Goal: Information Seeking & Learning: Check status

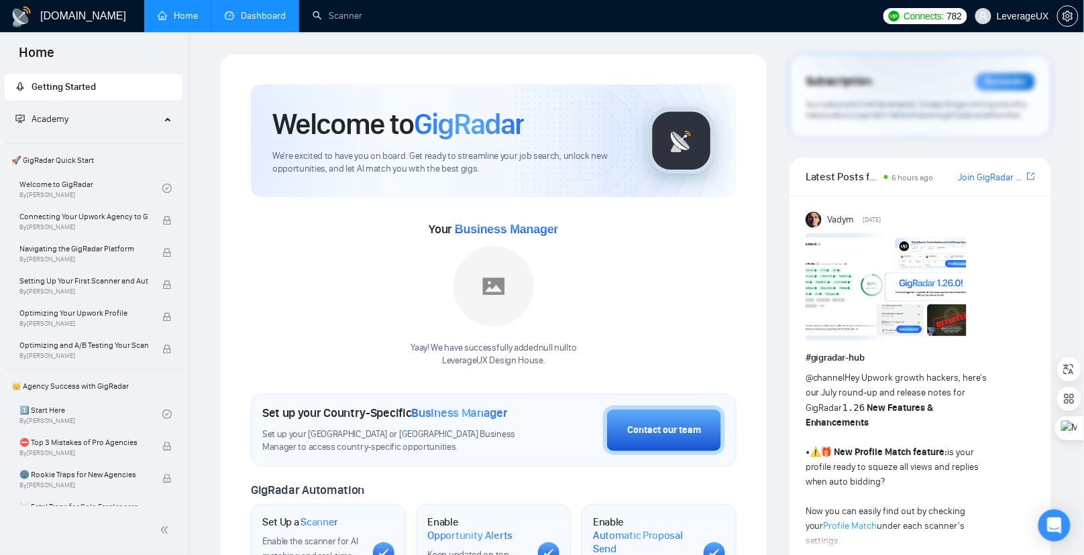
click at [271, 21] on link "Dashboard" at bounding box center [255, 15] width 61 height 11
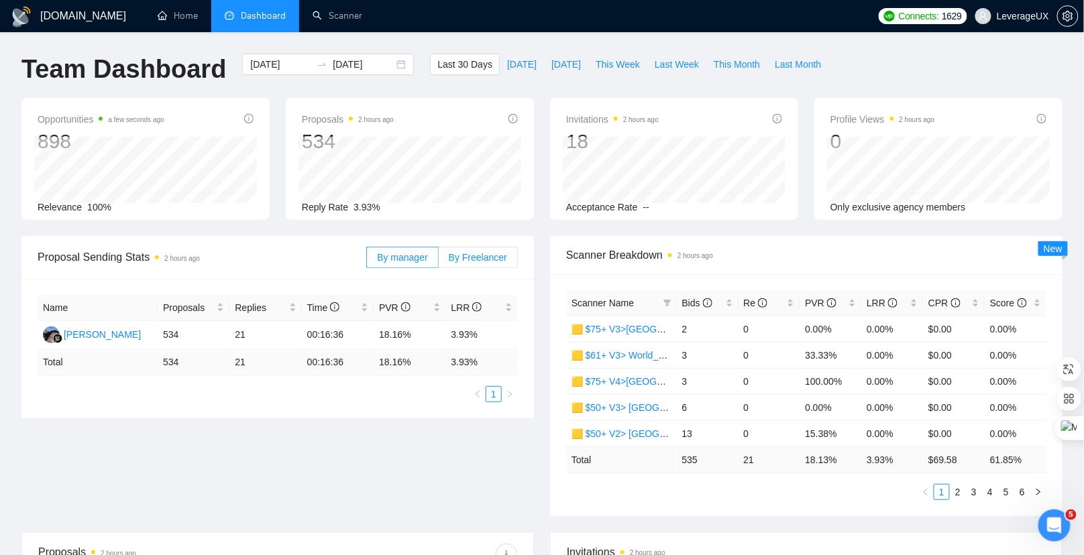
click at [472, 255] on span "By Freelancer" at bounding box center [478, 257] width 58 height 11
click at [439, 261] on input "By Freelancer" at bounding box center [439, 261] width 0 height 0
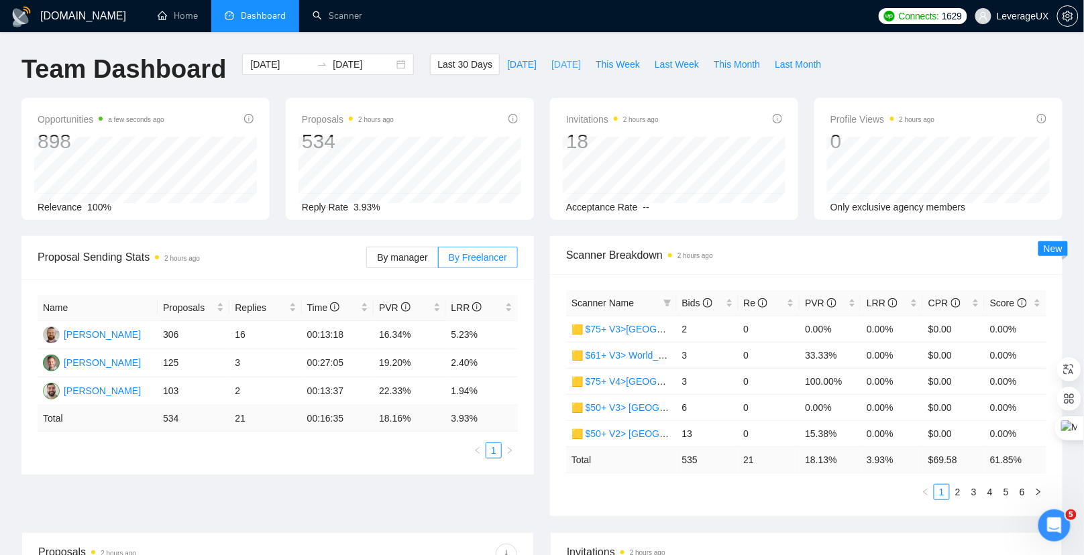
drag, startPoint x: 556, startPoint y: 68, endPoint x: 528, endPoint y: 101, distance: 43.8
click at [556, 68] on span "[DATE]" at bounding box center [566, 64] width 30 height 15
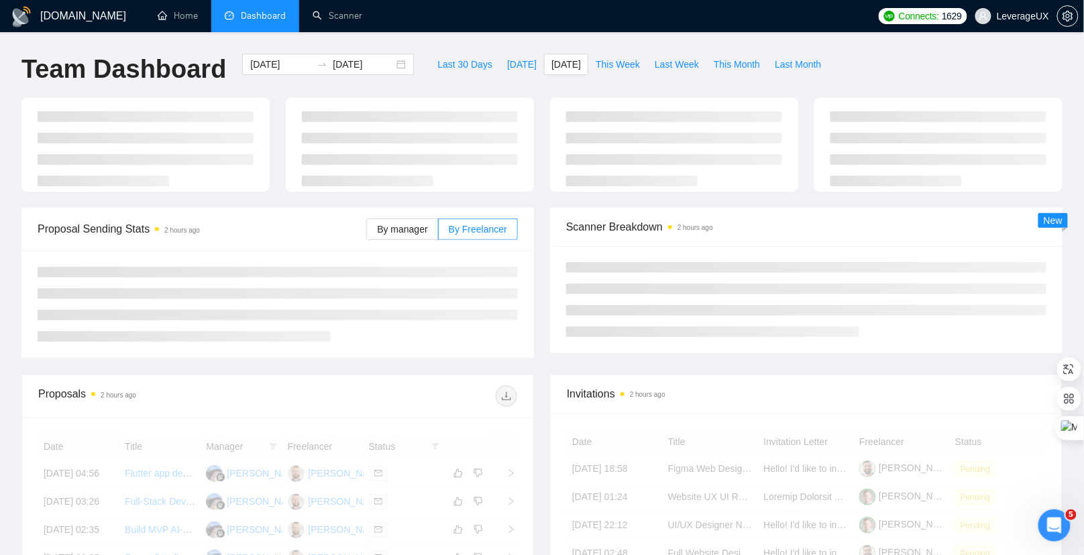
type input "[DATE]"
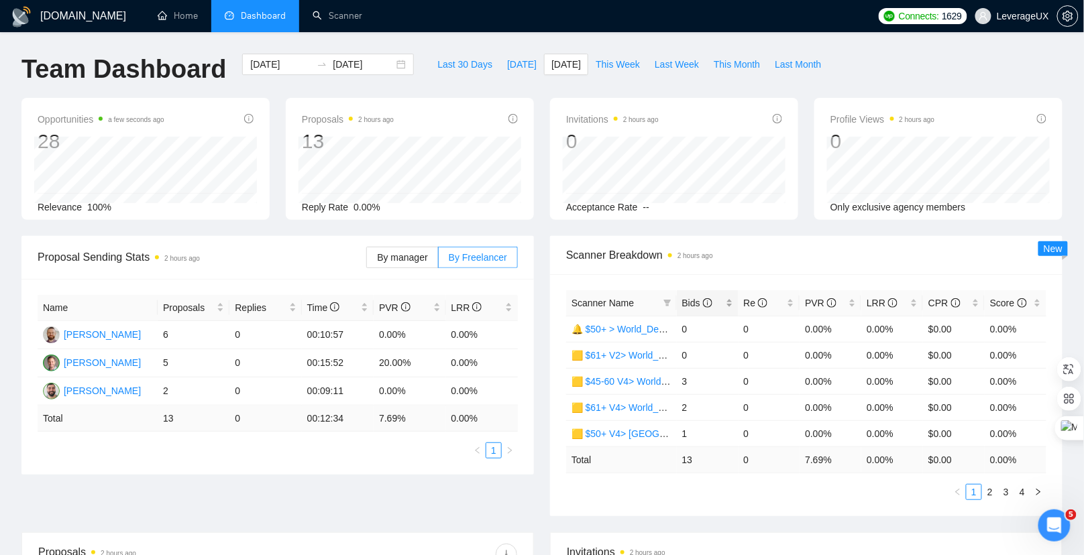
click at [691, 304] on span "Bids" at bounding box center [697, 303] width 30 height 11
click at [511, 66] on span "[DATE]" at bounding box center [522, 64] width 30 height 15
type input "[DATE]"
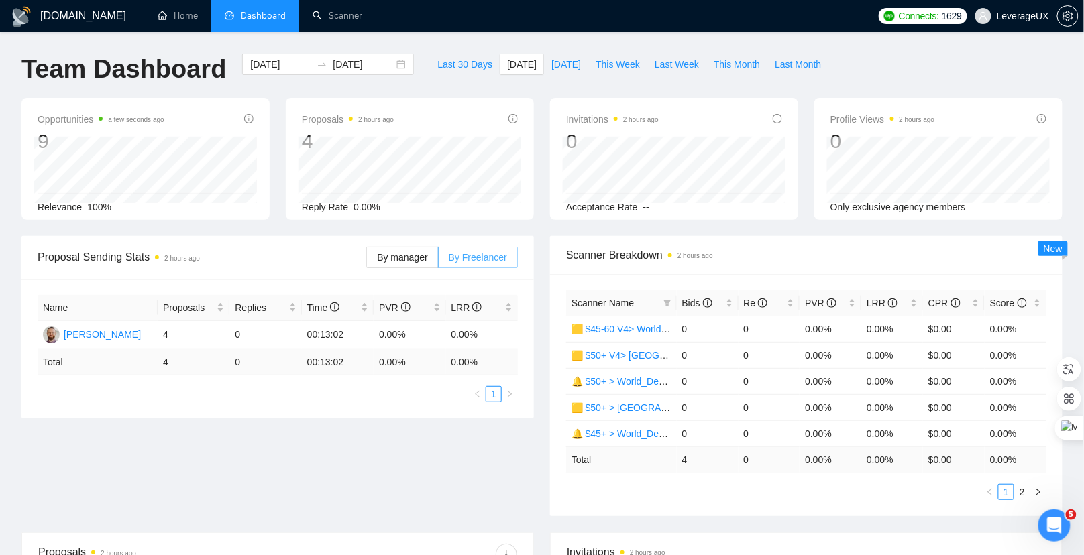
click at [484, 252] on span "By Freelancer" at bounding box center [478, 257] width 58 height 11
click at [439, 261] on input "By Freelancer" at bounding box center [439, 261] width 0 height 0
click at [602, 68] on span "This Week" at bounding box center [618, 64] width 44 height 15
type input "[DATE]"
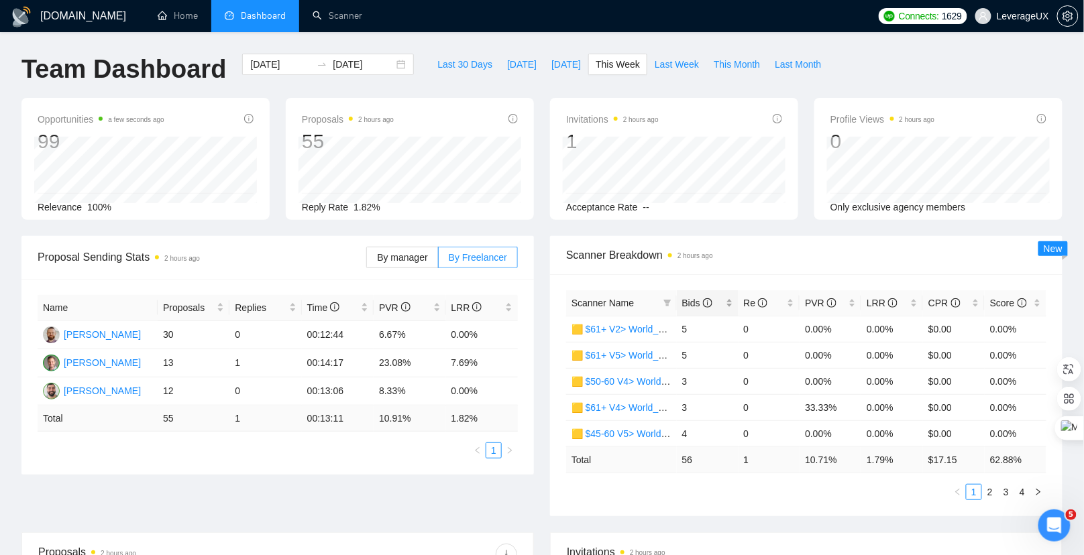
click at [696, 298] on span "Bids" at bounding box center [697, 303] width 30 height 11
click at [676, 62] on span "Last Week" at bounding box center [677, 64] width 44 height 15
type input "[DATE]"
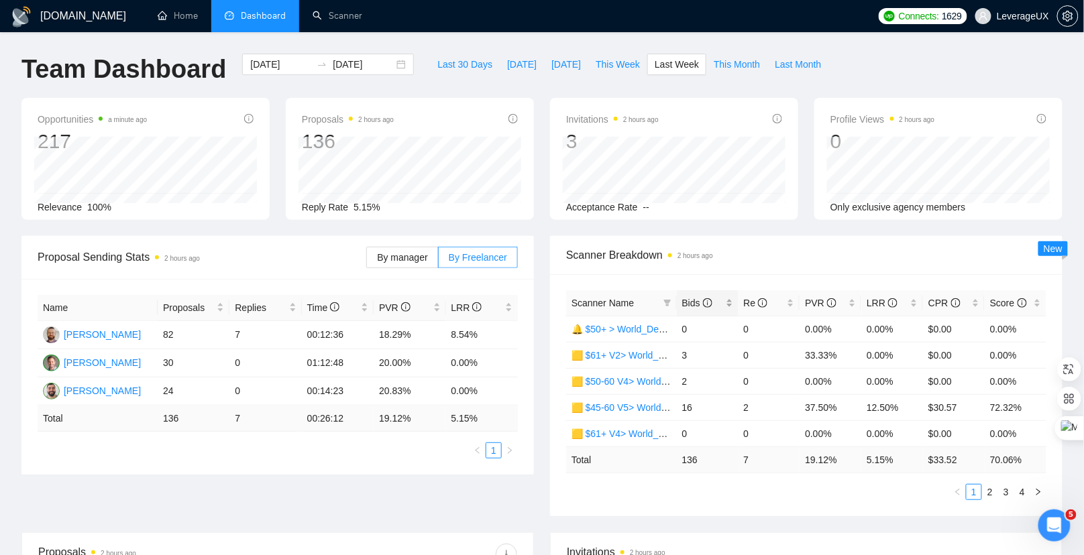
click at [694, 299] on span "Bids" at bounding box center [697, 303] width 30 height 11
click at [992, 491] on link "2" at bounding box center [990, 492] width 15 height 15
click at [1007, 490] on link "3" at bounding box center [1006, 492] width 15 height 15
